Goal: Book appointment/travel/reservation

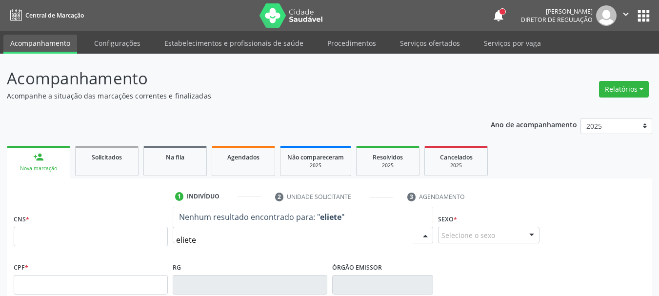
scroll to position [49, 0]
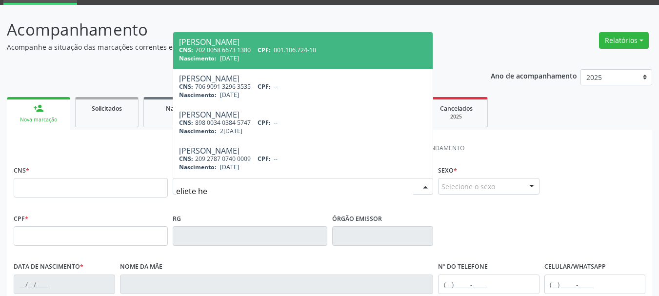
type input "eliete her"
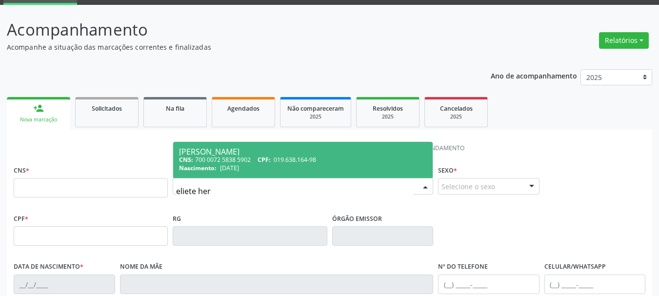
click at [264, 166] on div "Nascimento: [DATE]" at bounding box center [303, 168] width 248 height 8
type input "700 0072 5838 5902"
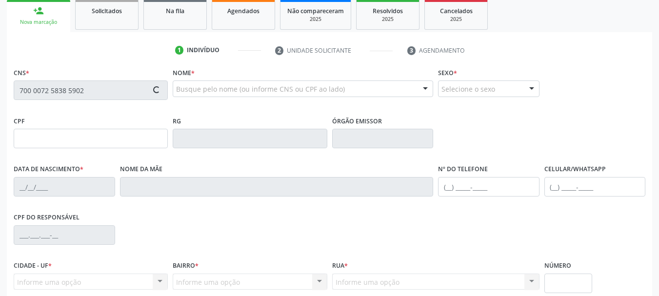
scroll to position [195, 0]
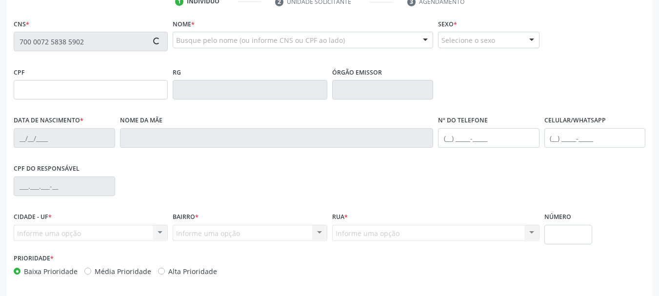
type input "019.638.164-98"
type input "[DATE]"
type input "[PERSON_NAME]"
type input "[PHONE_NUMBER]"
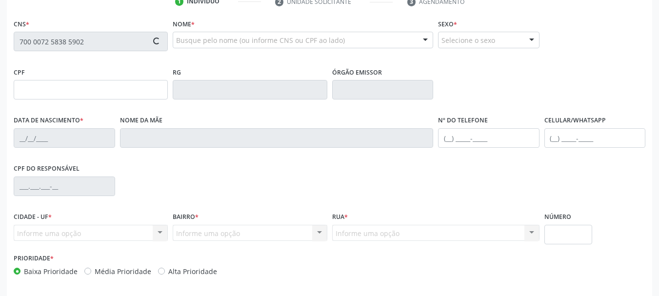
type input "1436"
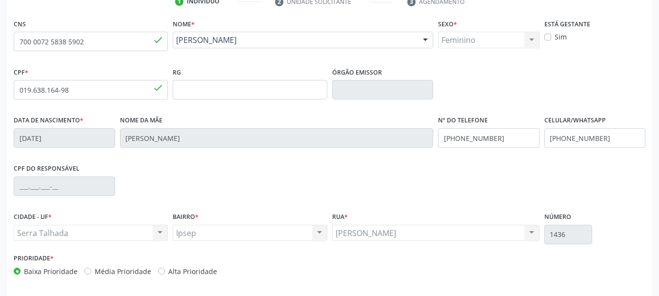
scroll to position [233, 0]
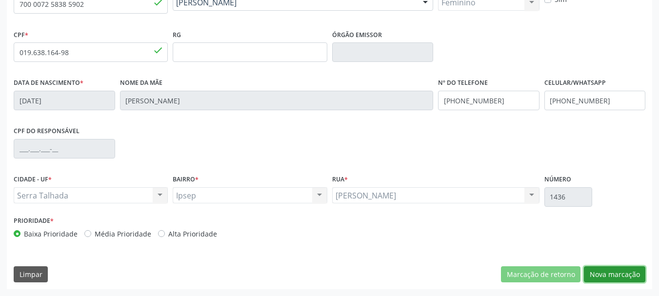
click at [617, 275] on button "Nova marcação" at bounding box center [614, 274] width 61 height 17
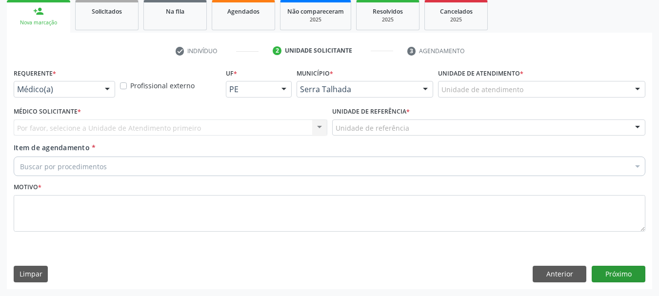
scroll to position [146, 0]
click at [103, 89] on div at bounding box center [107, 89] width 15 height 17
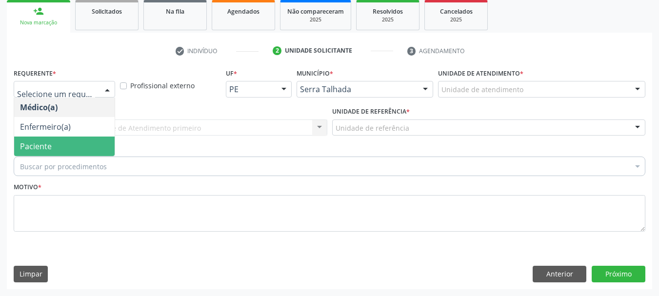
click at [66, 141] on span "Paciente" at bounding box center [64, 147] width 101 height 20
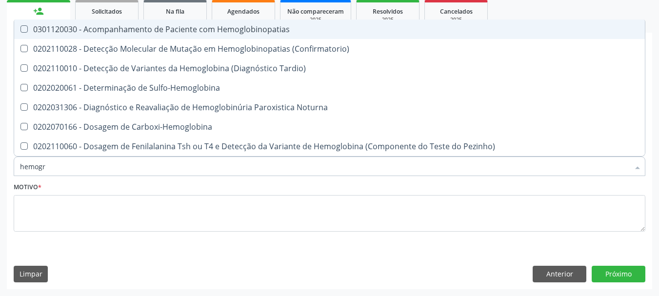
type input "hemogra"
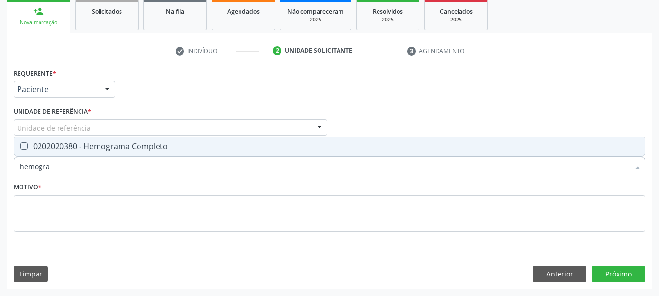
click at [27, 147] on Completo at bounding box center [23, 145] width 7 height 7
click at [20, 147] on Completo "checkbox" at bounding box center [17, 146] width 6 height 6
checkbox Completo "true"
type input "h"
checkbox Completo "false"
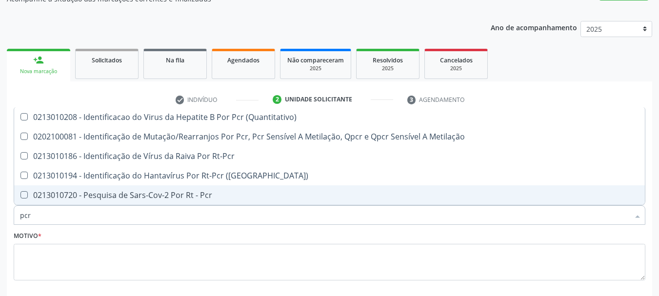
scroll to position [48, 0]
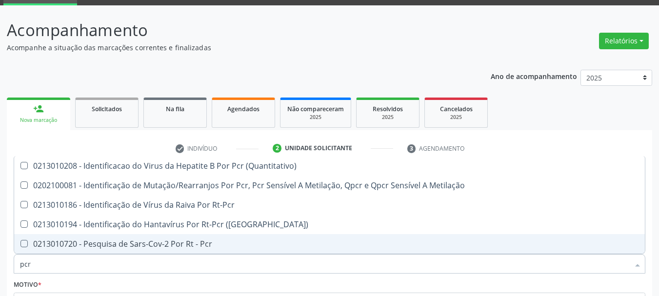
click at [53, 269] on input "pcr" at bounding box center [324, 264] width 609 height 20
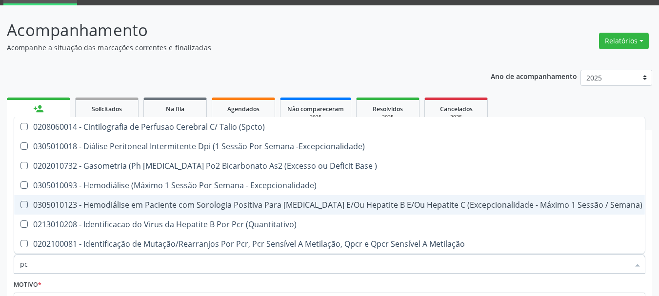
type input "p"
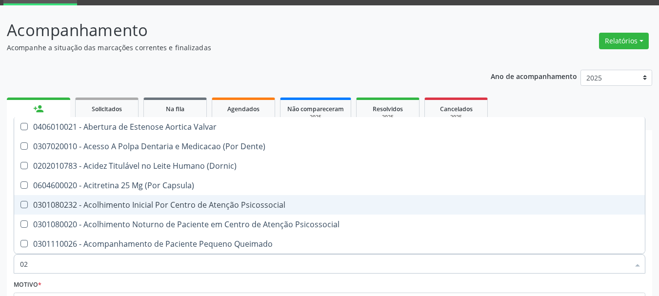
type input "020"
checkbox \(T3\) "true"
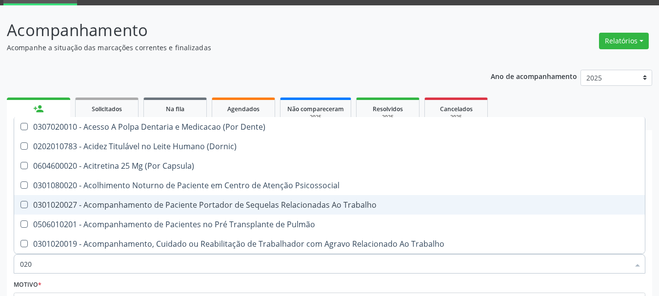
type input "0202"
checkbox Biologica "true"
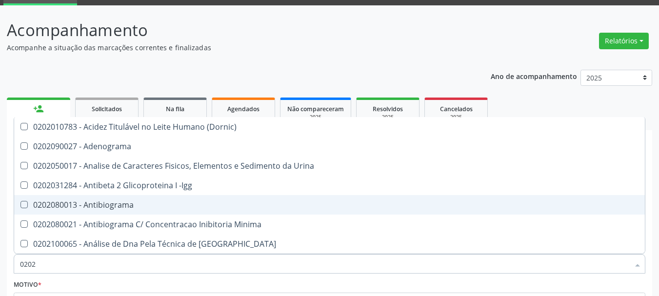
type input "02020"
checkbox Zinco "true"
checkbox Completo "false"
type input "020203"
checkbox Aminoacidos "true"
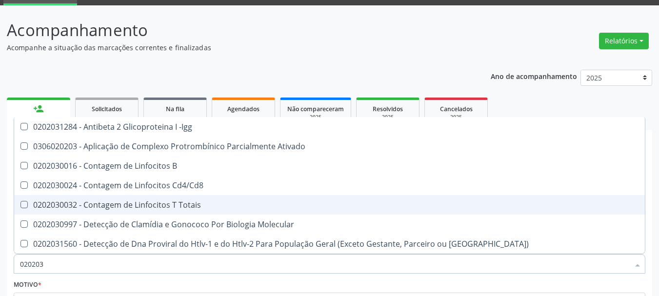
type input "0202030"
checkbox Completo "false"
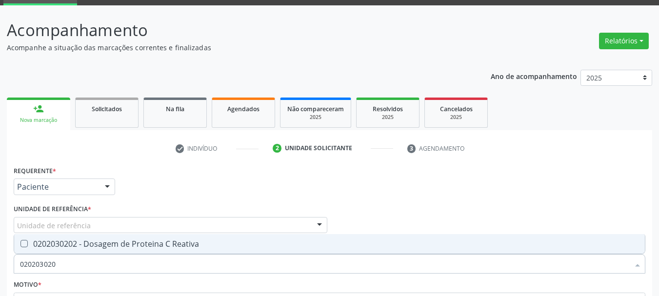
type input "0202030202"
click at [21, 247] on div "0202030202 - Dosagem de Proteina C Reativa" at bounding box center [329, 244] width 619 height 8
checkbox Reativa "true"
type input "0"
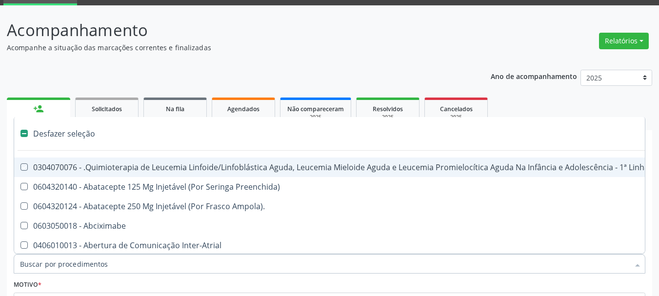
checkbox Manutenção "false"
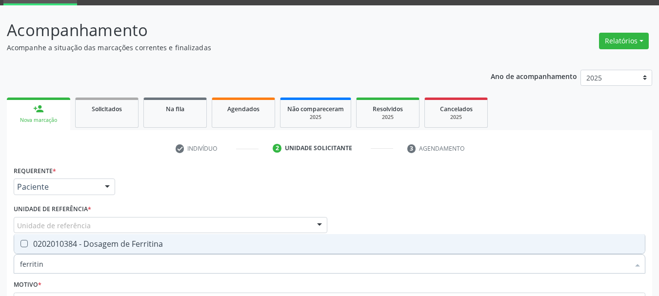
type input "ferritina"
click at [23, 242] on Ferritina at bounding box center [23, 243] width 7 height 7
click at [20, 242] on Ferritina "checkbox" at bounding box center [17, 244] width 6 height 6
checkbox Ferritina "true"
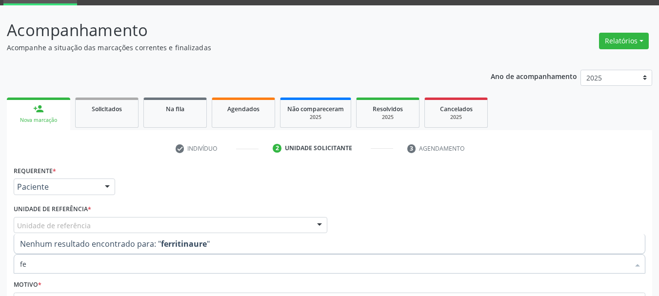
type input "f"
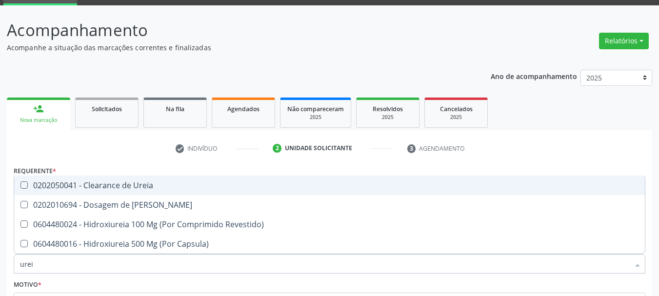
type input "ureia"
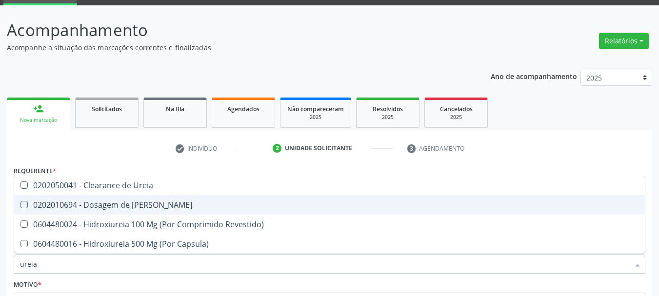
click at [21, 210] on span "0202010694 - Dosagem de [PERSON_NAME]" at bounding box center [329, 205] width 631 height 20
checkbox Ureia "true"
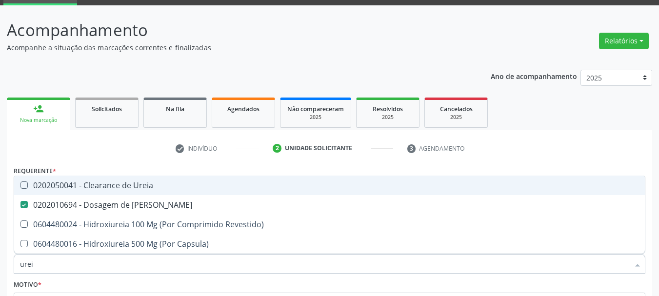
type input "ure"
checkbox Ureia "false"
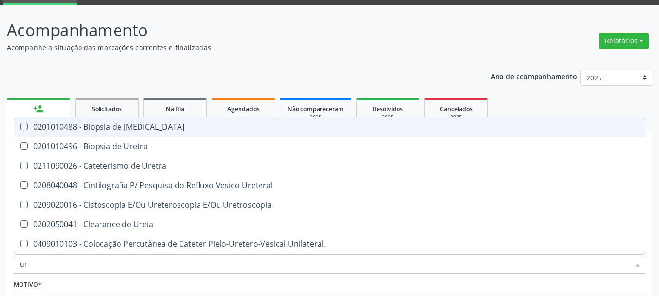
type input "u"
checkbox Ureia "false"
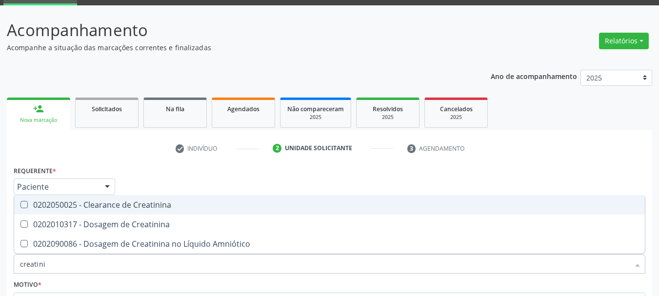
type input "creatinin"
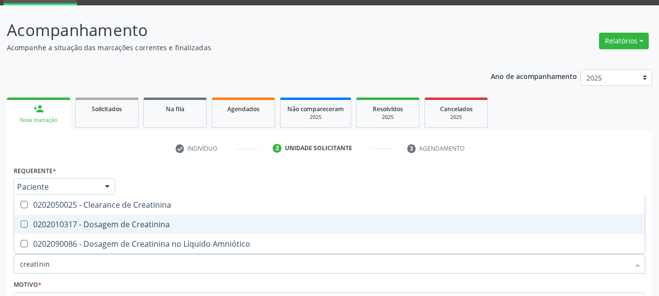
click at [23, 226] on Creatinina at bounding box center [23, 224] width 7 height 7
click at [20, 226] on Creatinina "checkbox" at bounding box center [17, 224] width 6 height 6
checkbox Creatinina "true"
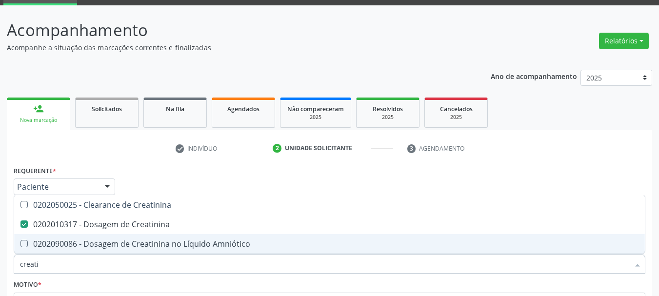
type input "creat"
checkbox Creatinina "false"
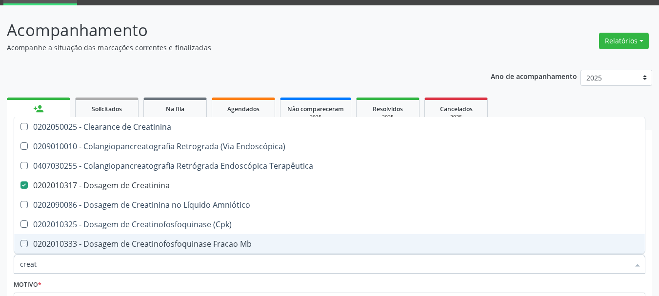
type input "crea"
checkbox Creatinina "false"
checkbox Mb "true"
type input "cre"
checkbox Mb "false"
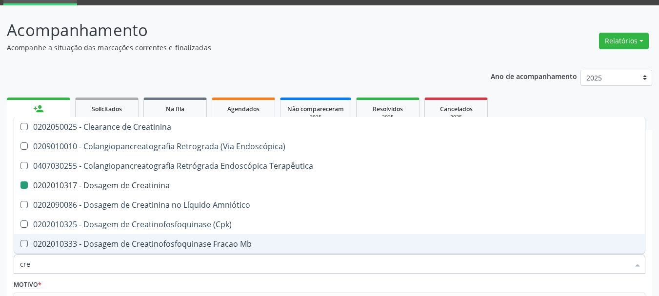
checkbox Oncologia "true"
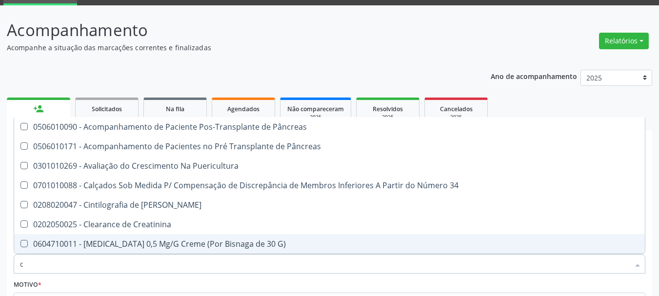
type input "ct"
checkbox Creatinina "false"
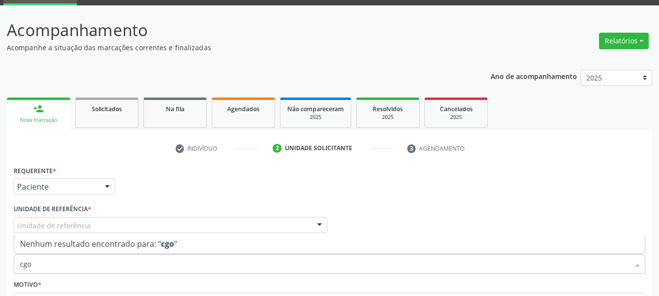
click at [91, 271] on input "cgo" at bounding box center [324, 264] width 609 height 20
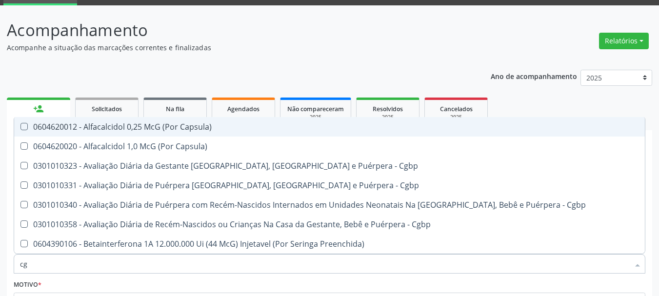
type input "c"
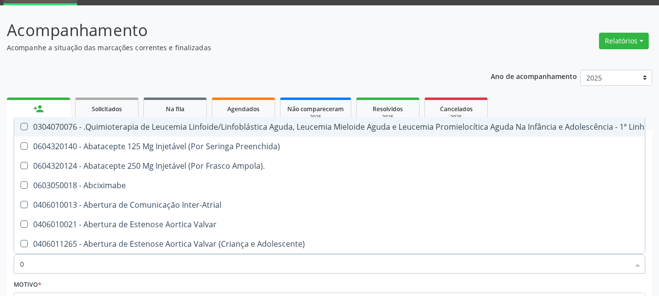
type input "02"
checkbox Meckel "true"
checkbox Ossea\) "true"
checkbox Per-Operatoria "true"
checkbox Transplante "true"
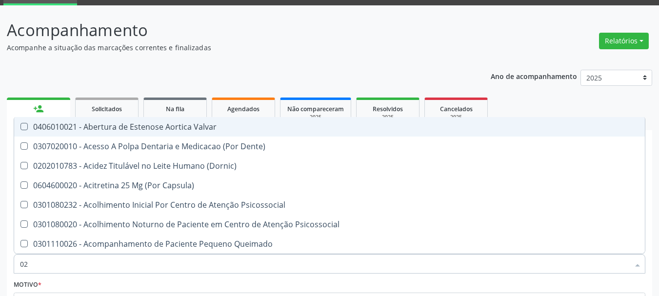
type input "020"
checkbox Complementar\) "true"
checkbox Orgaos "true"
checkbox Pernoite "true"
checkbox Ii\) "true"
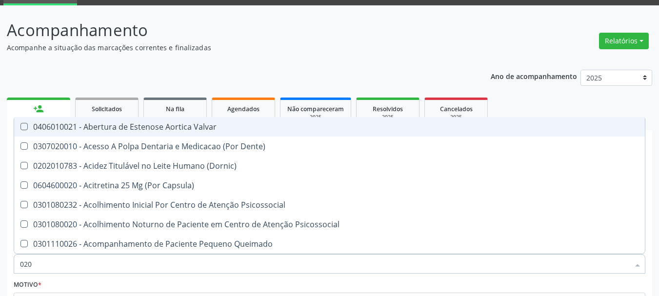
checkbox Creatinina "false"
checkbox Ferritina "false"
checkbox Reativa "false"
checkbox \(T3\) "true"
checkbox Ureia "false"
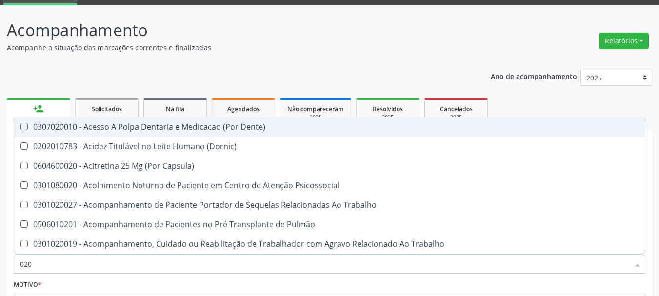
type input "0202"
checkbox Ossea "true"
checkbox Unilateral "true"
checkbox Gastro-Esofagico "true"
checkbox Estimulo "true"
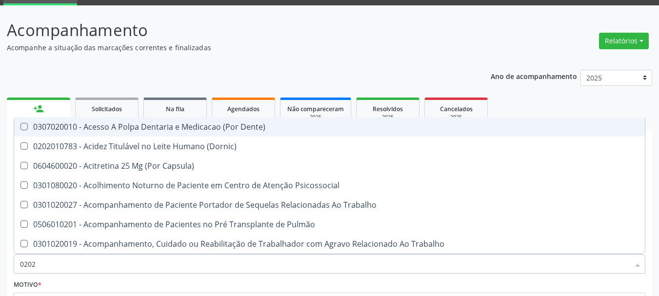
checkbox Biologica "true"
checkbox Creatinina "false"
checkbox Ferritina "false"
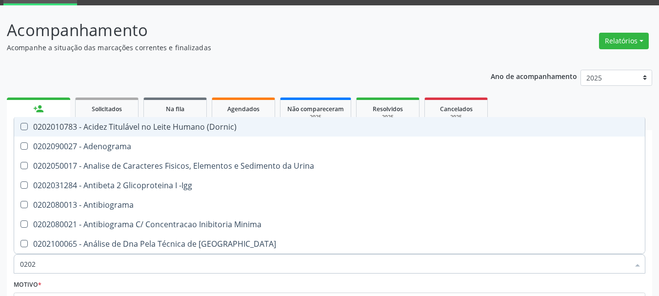
type input "02020"
checkbox Calcio "true"
checkbox Creatinina "false"
checkbox Fracionadas\) "true"
checkbox Ferritina "false"
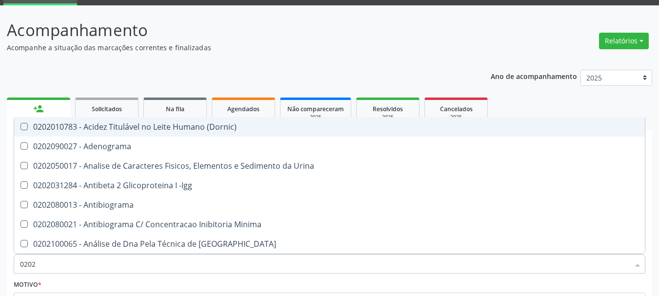
checkbox Insulina "true"
checkbox Reativa "false"
checkbox Derrames "true"
checkbox Ureia "false"
checkbox Zinco "true"
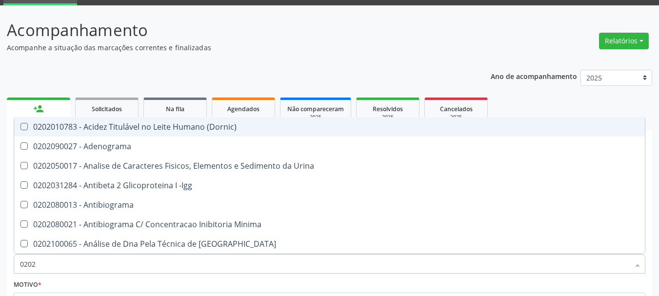
checkbox Completo "false"
type input "020201"
checkbox Gestante "true"
checkbox \(Ch50\) "true"
checkbox Ascorbico "true"
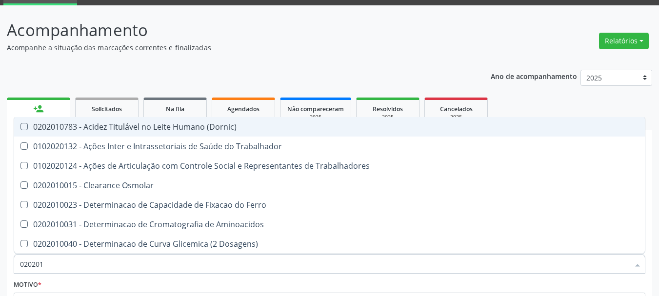
type input "0202010"
checkbox Ionizavel "true"
checkbox Total "true"
checkbox Creatinina "false"
checkbox Ferritina "false"
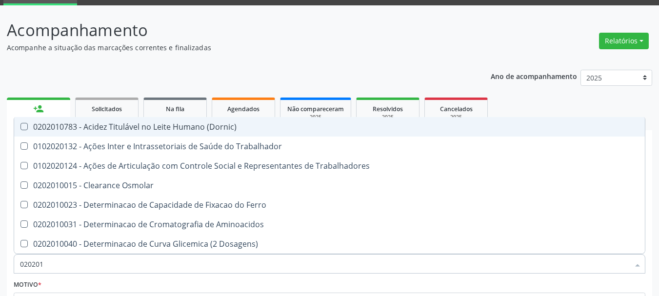
checkbox Piruvato "true"
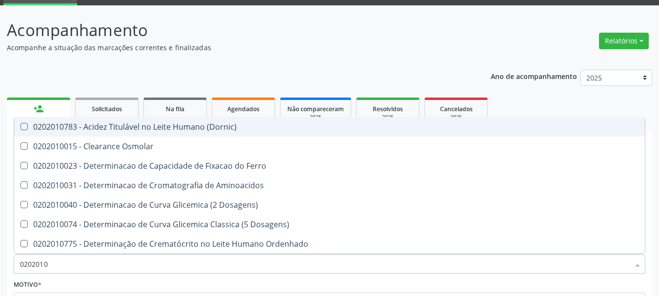
type input "02020106"
checkbox Osmolaridade "true"
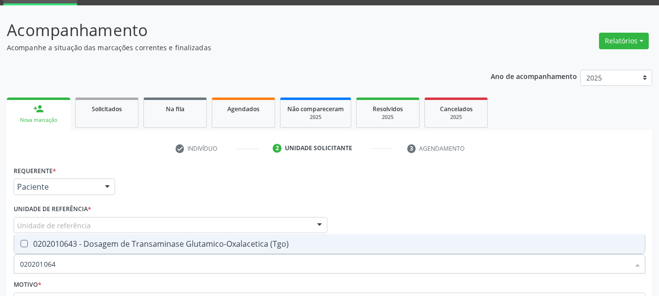
type input "0202010643"
click at [25, 244] on \(Tgo\) at bounding box center [23, 243] width 7 height 7
click at [20, 244] on \(Tgo\) "checkbox" at bounding box center [17, 244] width 6 height 6
checkbox \(Tgo\) "true"
type input "02020106"
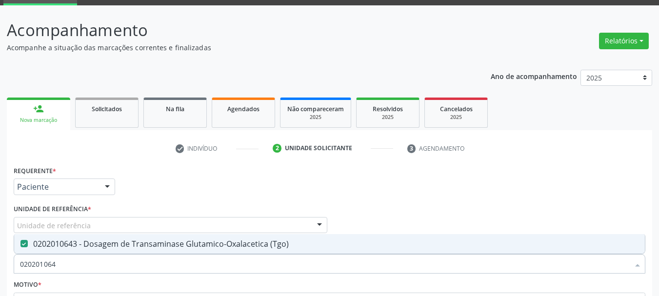
checkbox \(Tgo\) "false"
type input "0202010651"
click at [26, 245] on \(Tgp\) at bounding box center [23, 243] width 7 height 7
click at [20, 245] on \(Tgp\) "checkbox" at bounding box center [17, 244] width 6 height 6
checkbox \(Tgp\) "true"
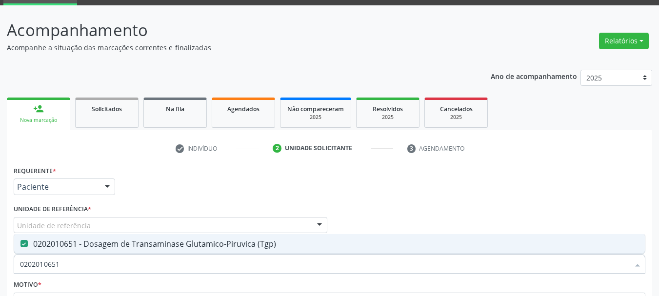
scroll to position [146, 0]
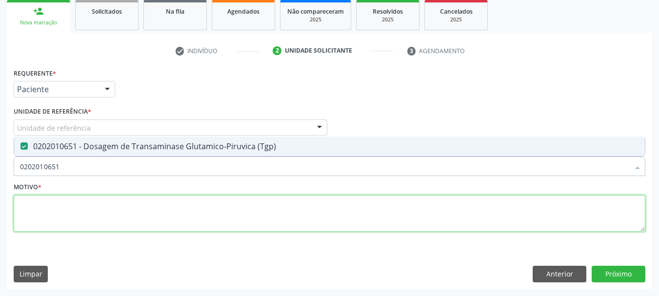
click at [344, 212] on textarea at bounding box center [330, 213] width 632 height 37
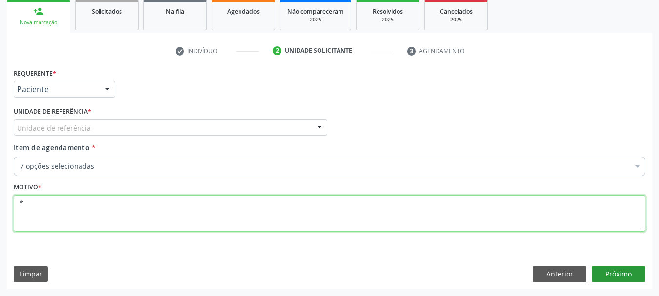
type textarea "*"
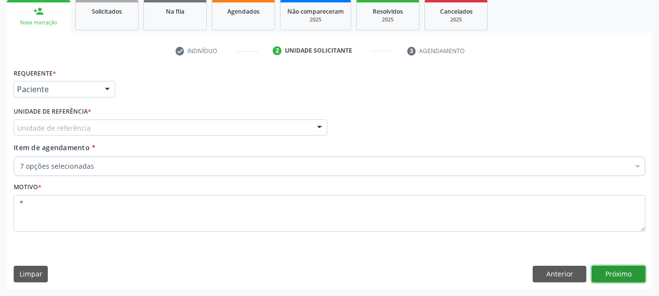
click at [612, 276] on button "Próximo" at bounding box center [619, 274] width 54 height 17
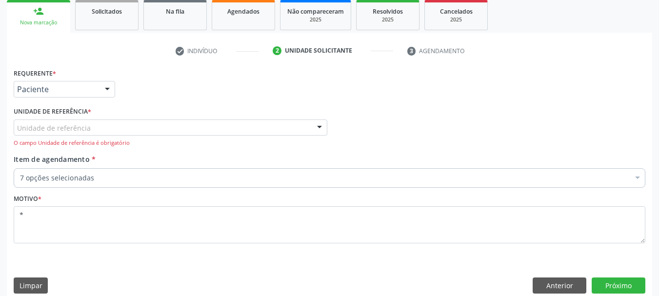
click at [254, 131] on div "Unidade de referência" at bounding box center [171, 128] width 314 height 17
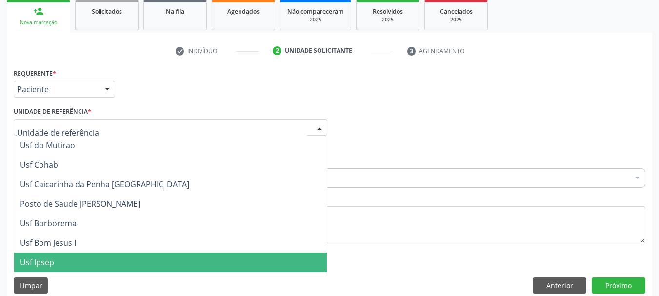
click at [68, 265] on span "Usf Ipsep" at bounding box center [170, 263] width 313 height 20
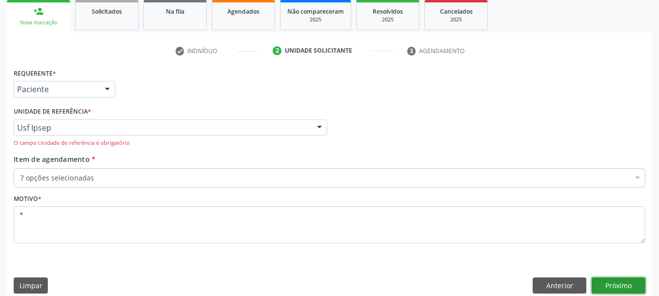
click at [622, 288] on button "Próximo" at bounding box center [619, 286] width 54 height 17
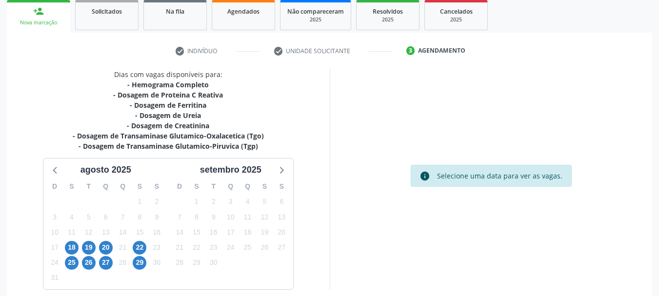
click at [63, 244] on div "18" at bounding box center [71, 247] width 17 height 15
click at [67, 247] on span "18" at bounding box center [72, 248] width 14 height 14
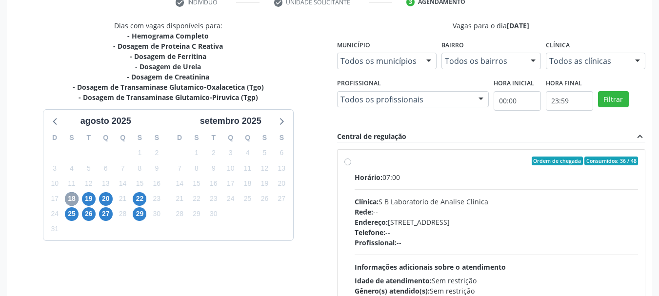
scroll to position [244, 0]
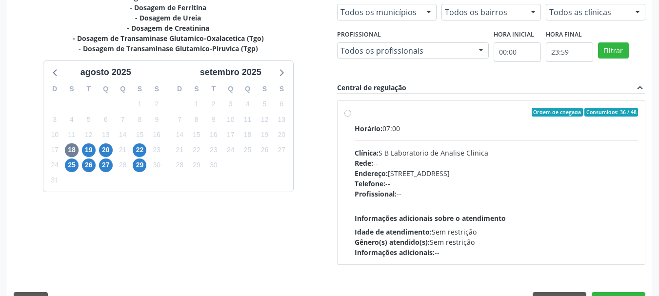
click at [355, 115] on label "Ordem de chegada Consumidos: 36 / 48 Horário: 07:00 Clínica: S B Laboratorio de…" at bounding box center [497, 183] width 284 height 150
click at [349, 115] on input "Ordem de chegada Consumidos: 36 / 48 Horário: 07:00 Clínica: S B Laboratorio de…" at bounding box center [348, 112] width 7 height 9
radio input "true"
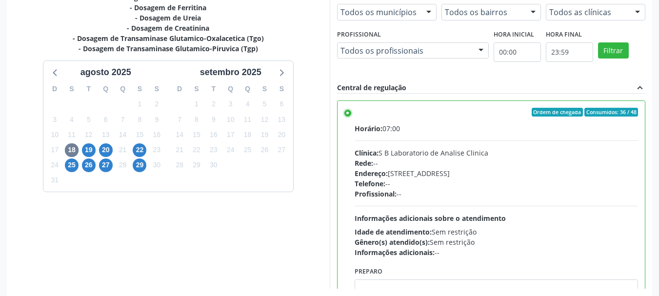
scroll to position [287, 0]
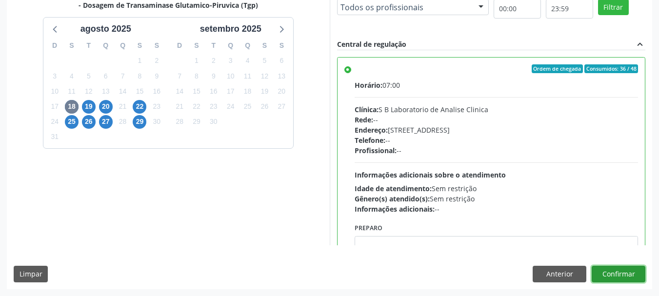
click at [610, 280] on button "Confirmar" at bounding box center [619, 274] width 54 height 17
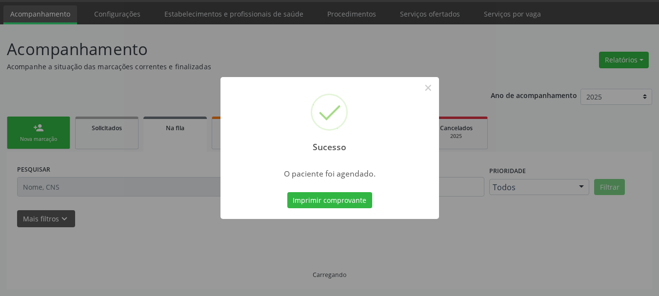
scroll to position [29, 0]
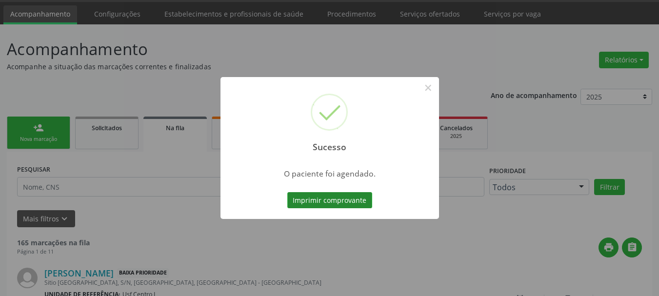
click at [340, 200] on button "Imprimir comprovante" at bounding box center [329, 200] width 85 height 17
